Goal: Task Accomplishment & Management: Use online tool/utility

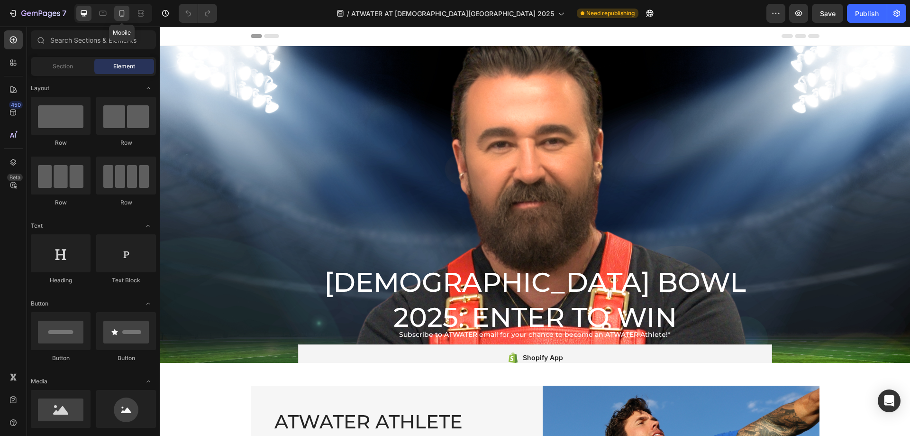
click at [119, 12] on icon at bounding box center [121, 13] width 5 height 7
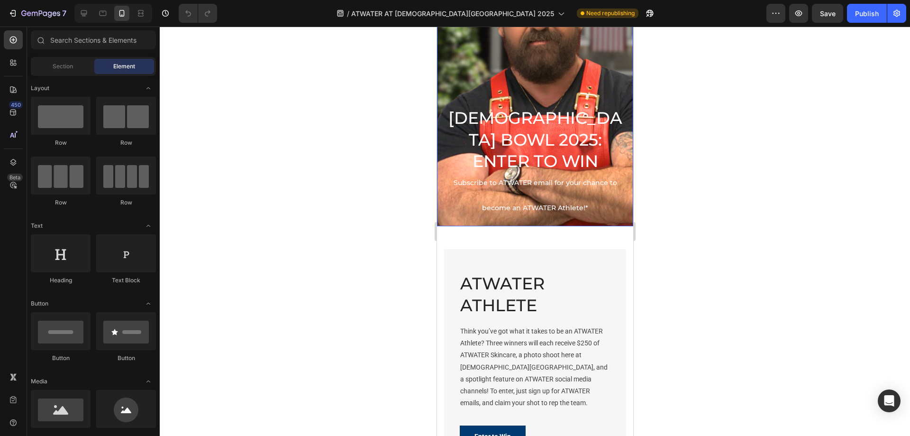
scroll to position [142, 0]
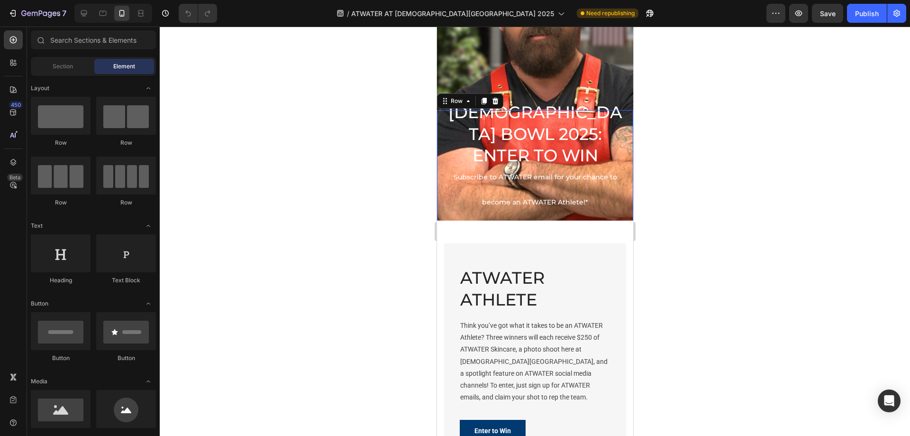
click at [439, 155] on div "[DEMOGRAPHIC_DATA] BOWL 2025: ENTER TO WIN Heading Subscribe to ATWATER email f…" at bounding box center [534, 180] width 196 height 141
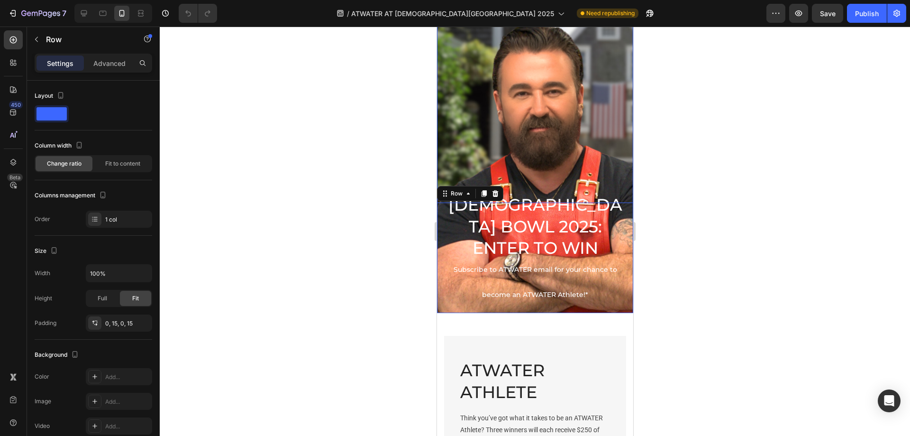
scroll to position [47, 0]
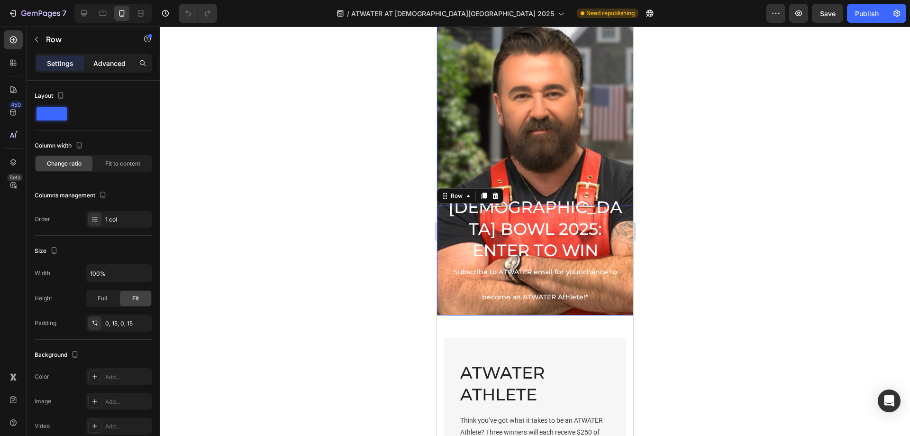
click at [110, 61] on p "Advanced" at bounding box center [109, 63] width 32 height 10
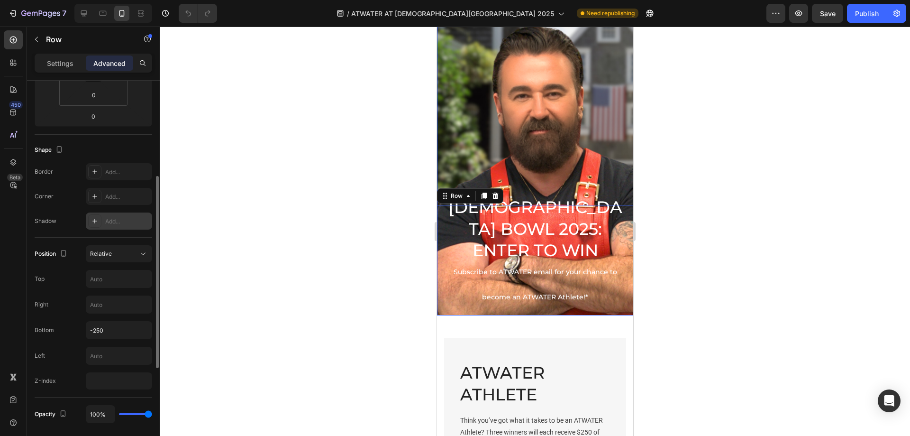
scroll to position [377, 0]
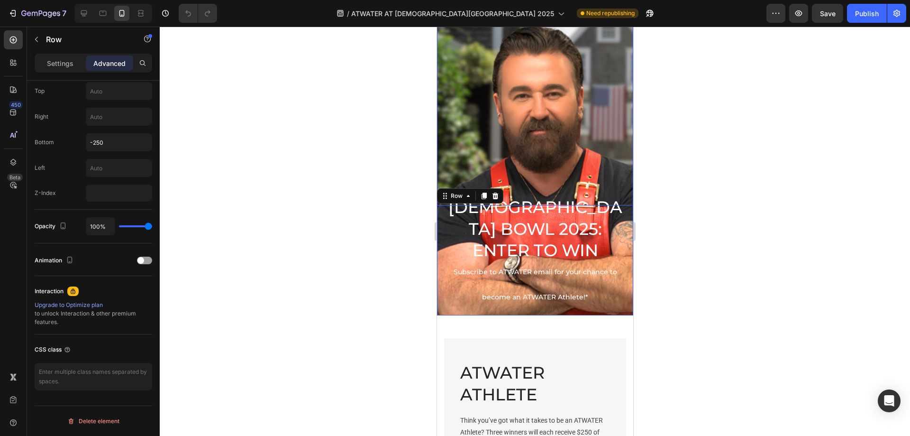
click at [523, 142] on div "[DEMOGRAPHIC_DATA] BOWL 2025: ENTER TO WIN Heading Subscribe to ATWATER email f…" at bounding box center [534, 156] width 196 height 141
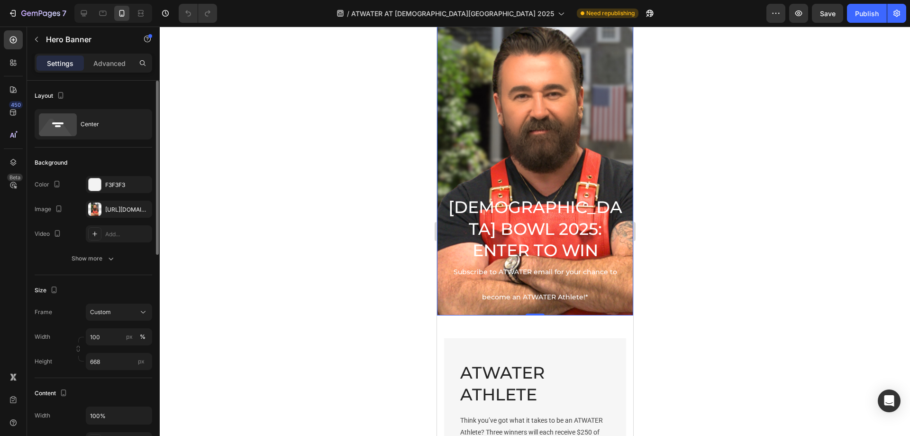
click at [523, 141] on div "[DEMOGRAPHIC_DATA] BOWL 2025: ENTER TO WIN Heading Subscribe to ATWATER email f…" at bounding box center [534, 156] width 196 height 141
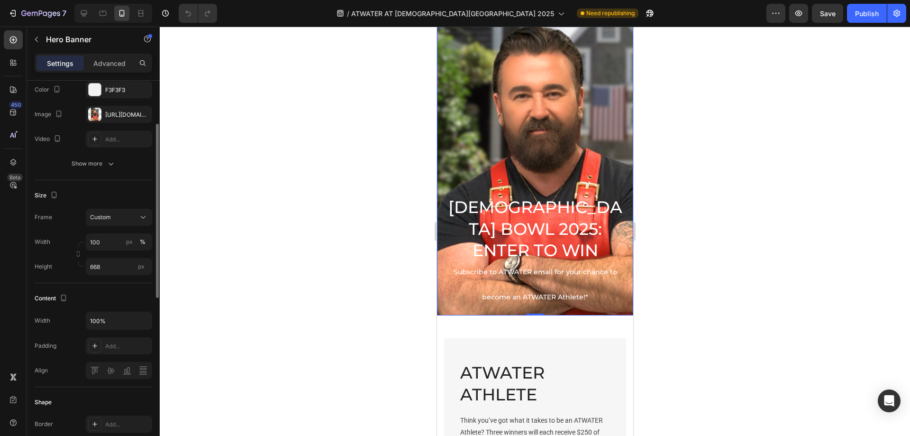
scroll to position [190, 0]
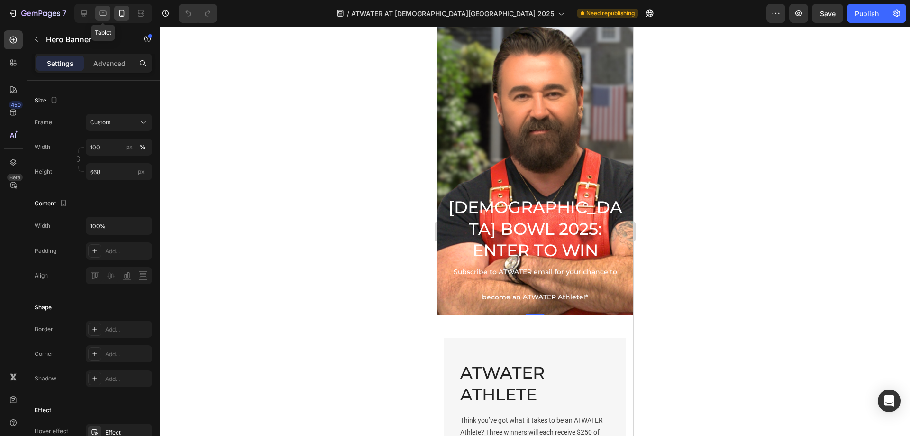
click at [104, 8] on div at bounding box center [102, 13] width 15 height 15
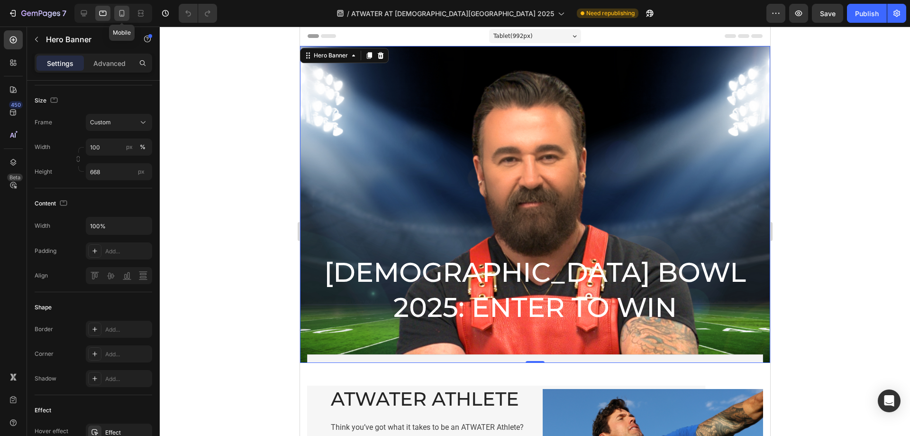
click at [117, 9] on div at bounding box center [121, 13] width 15 height 15
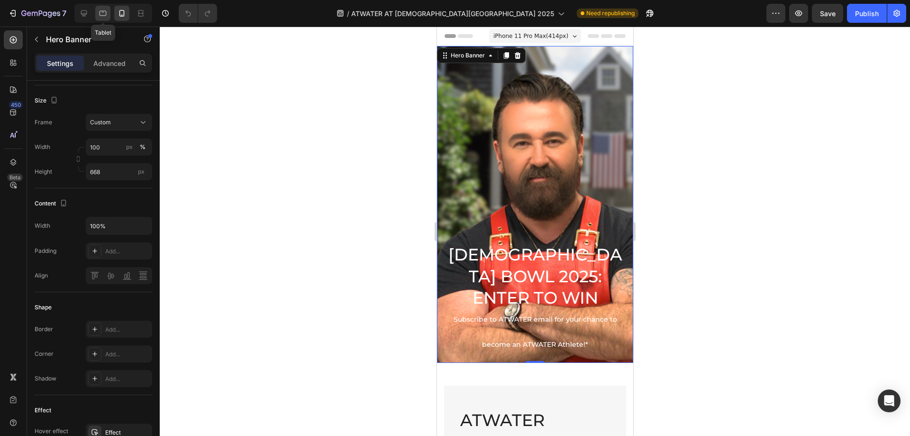
click at [102, 11] on icon at bounding box center [103, 13] width 7 height 5
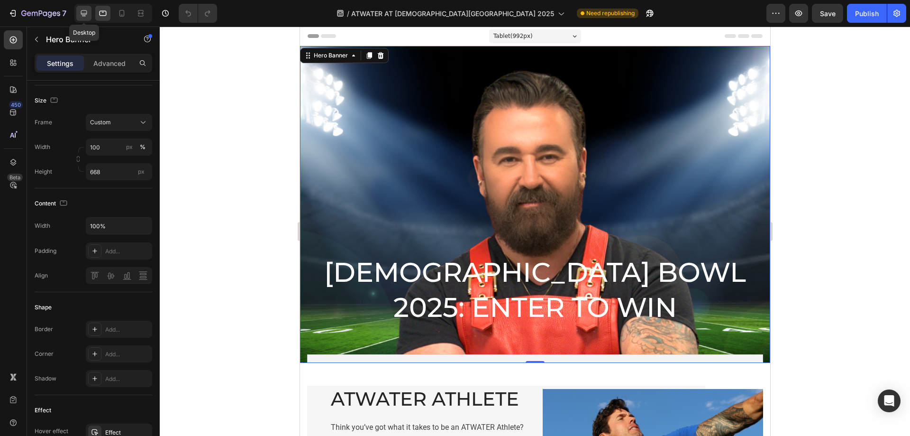
click at [87, 12] on icon at bounding box center [83, 13] width 9 height 9
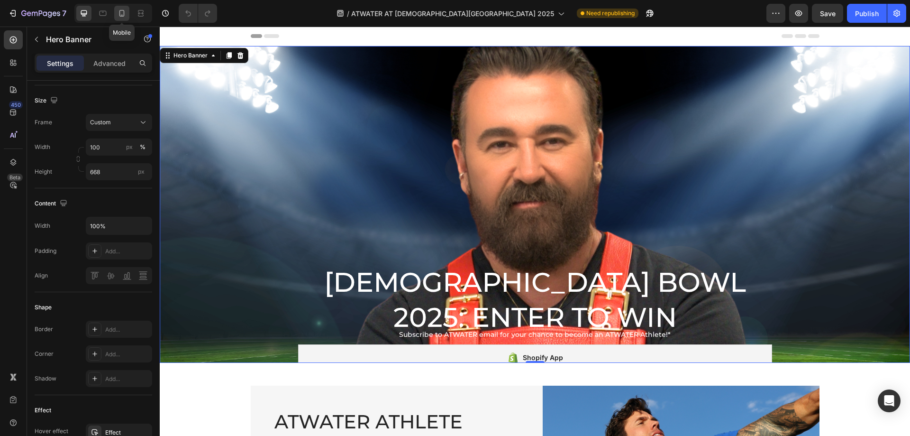
click at [122, 10] on icon at bounding box center [121, 13] width 5 height 7
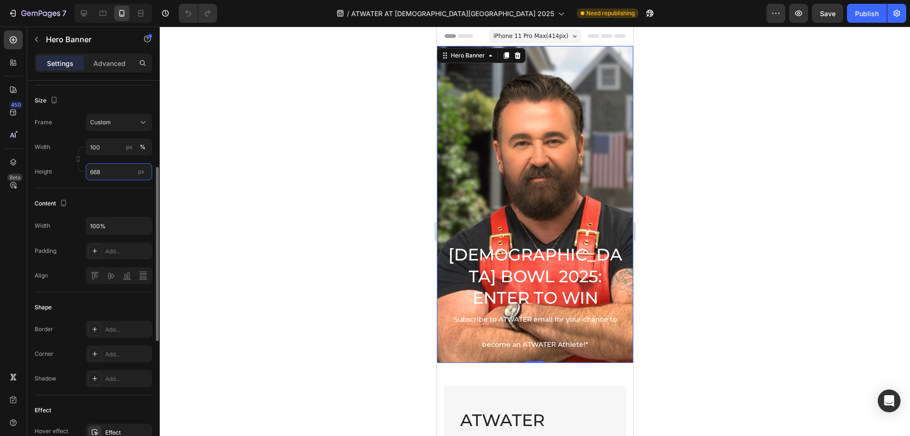
click at [102, 170] on input "668" at bounding box center [119, 171] width 66 height 17
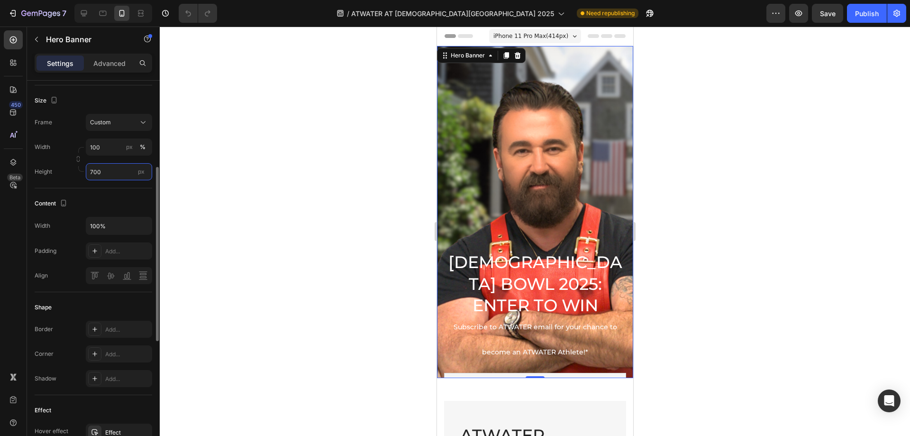
click at [102, 170] on input "700" at bounding box center [119, 171] width 66 height 17
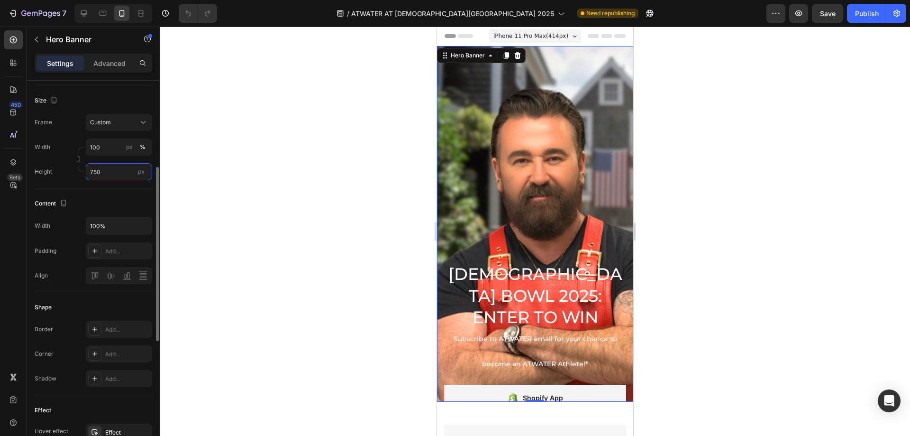
click at [102, 170] on input "750" at bounding box center [119, 171] width 66 height 17
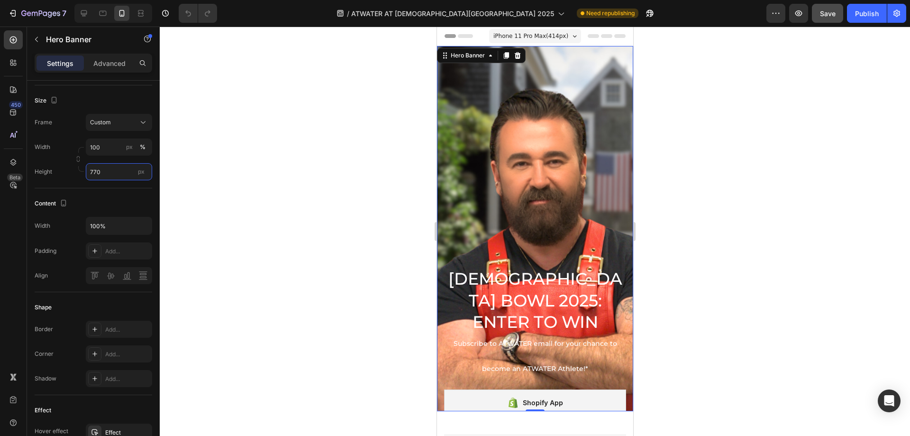
type input "770"
click at [833, 16] on span "Save" at bounding box center [828, 13] width 16 height 8
click at [857, 15] on div "Publish" at bounding box center [867, 14] width 24 height 10
